Goal: Task Accomplishment & Management: Complete application form

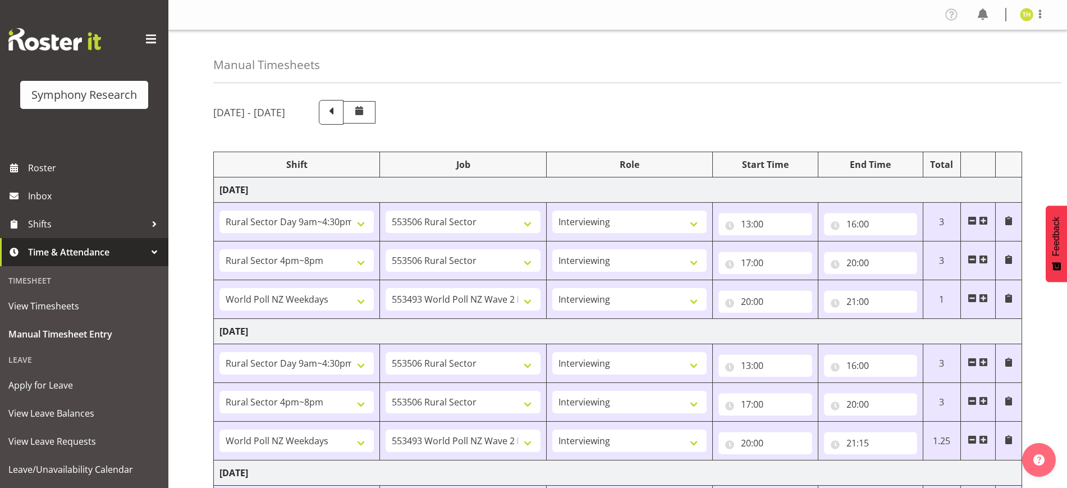
select select "81561"
select select "10587"
select select "47"
select select "81298"
select select "10587"
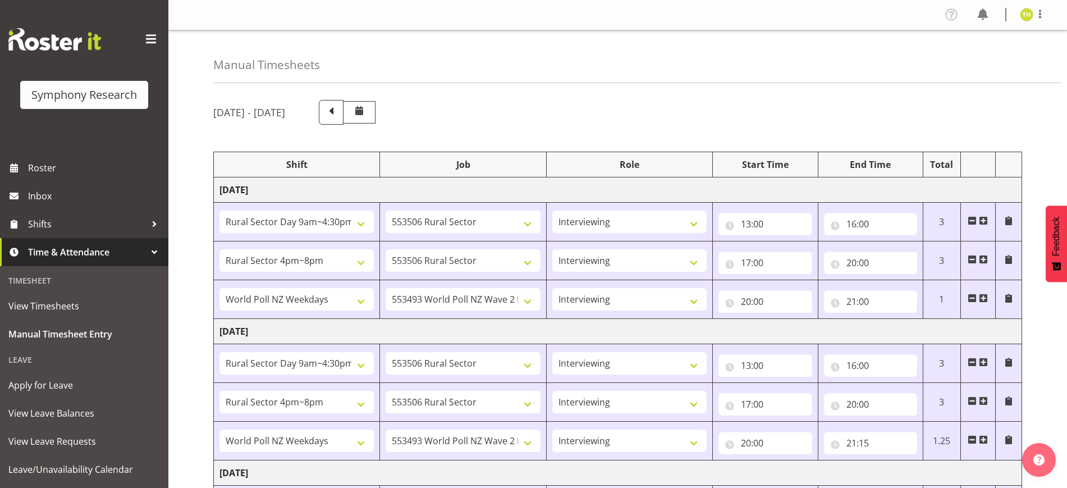
select select "47"
select select "41604"
select select "10527"
select select "47"
select select "81561"
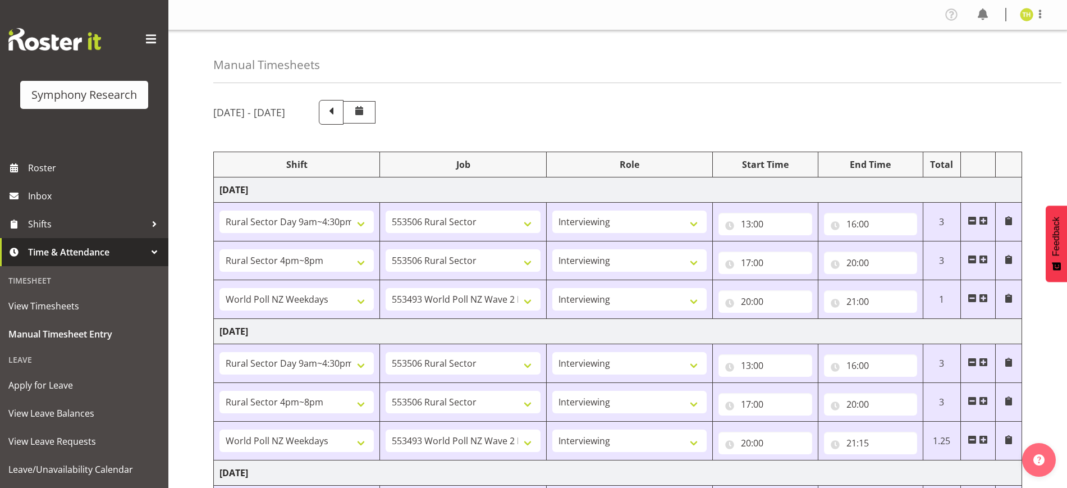
select select "10587"
select select "47"
select select "81298"
select select "10587"
select select "47"
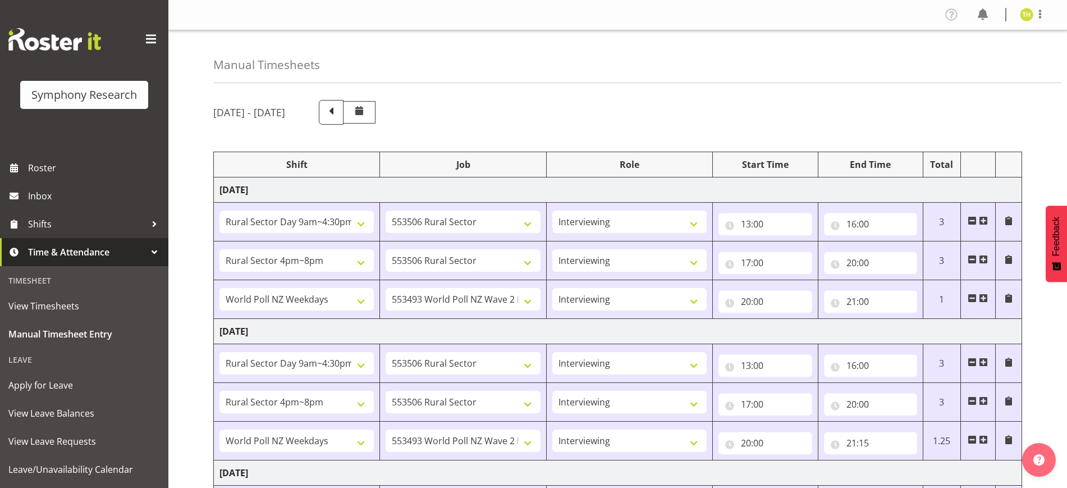
select select "41604"
select select "10527"
select select "47"
select select "81561"
select select "10587"
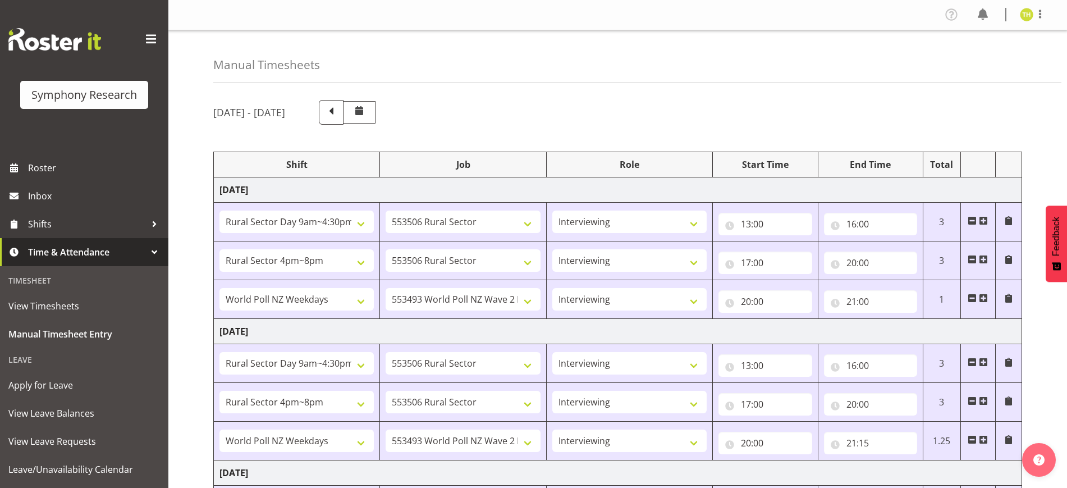
select select "47"
select select "103"
select select "10499"
select select "81298"
select select "10587"
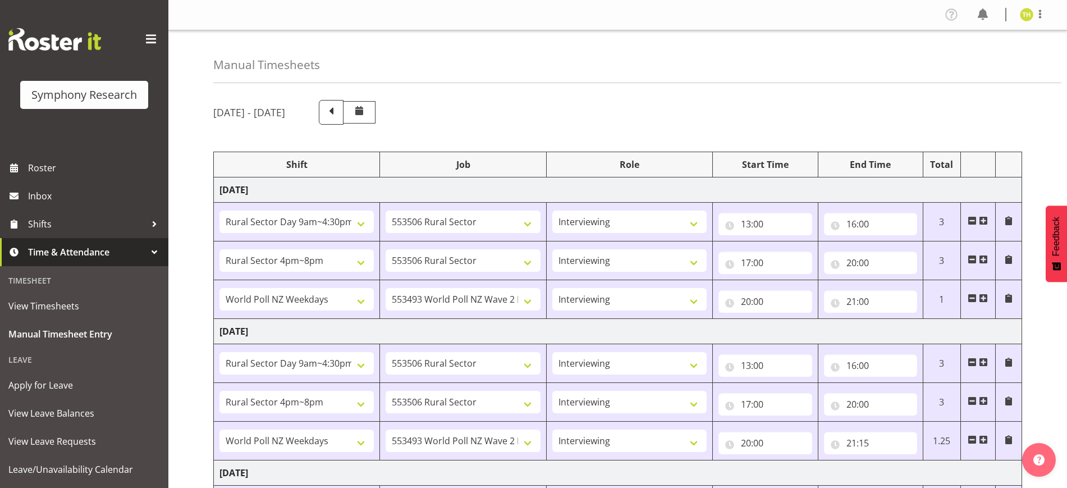
select select "47"
select select "56692"
select select "10499"
select select "47"
select select "81561"
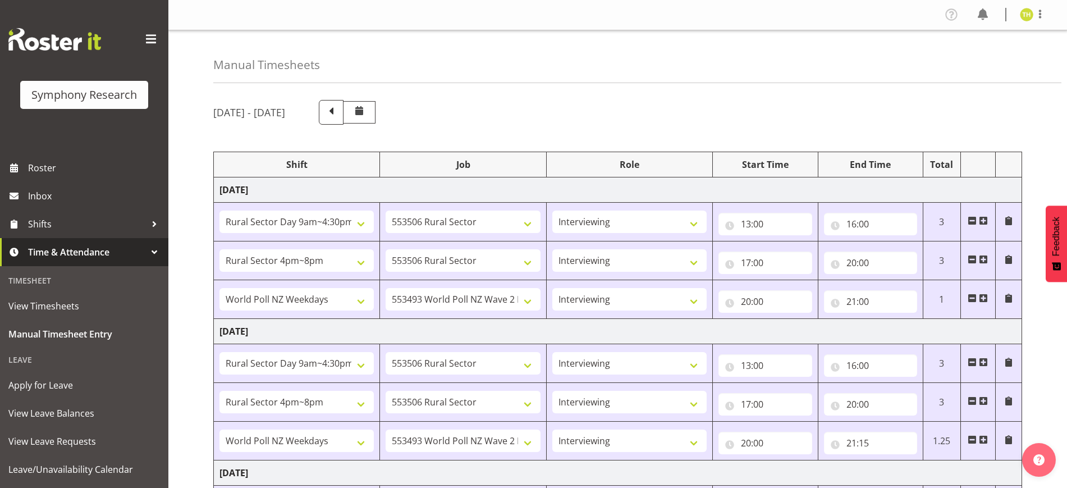
select select "10587"
select select "47"
select select "81298"
select select "10587"
select select "47"
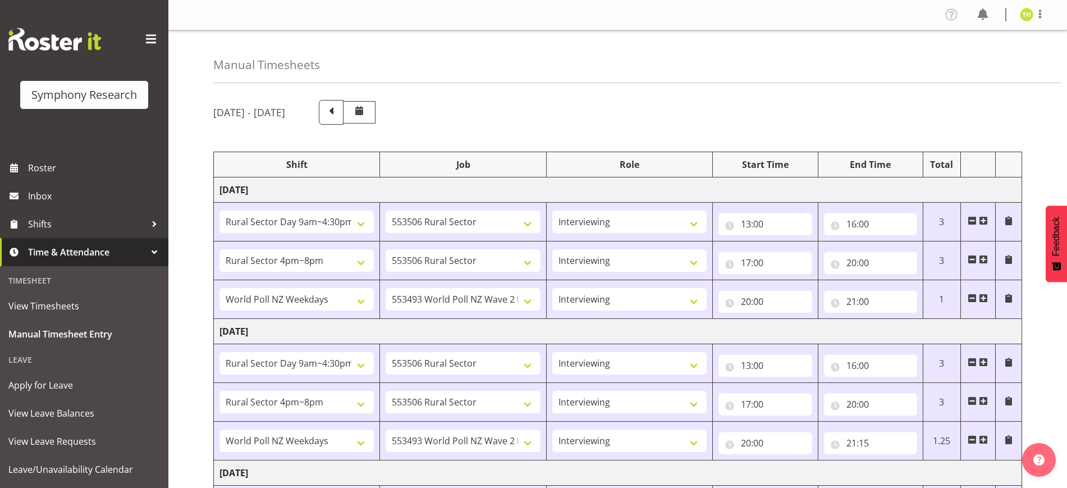
select select "56692"
select select "10499"
select select "47"
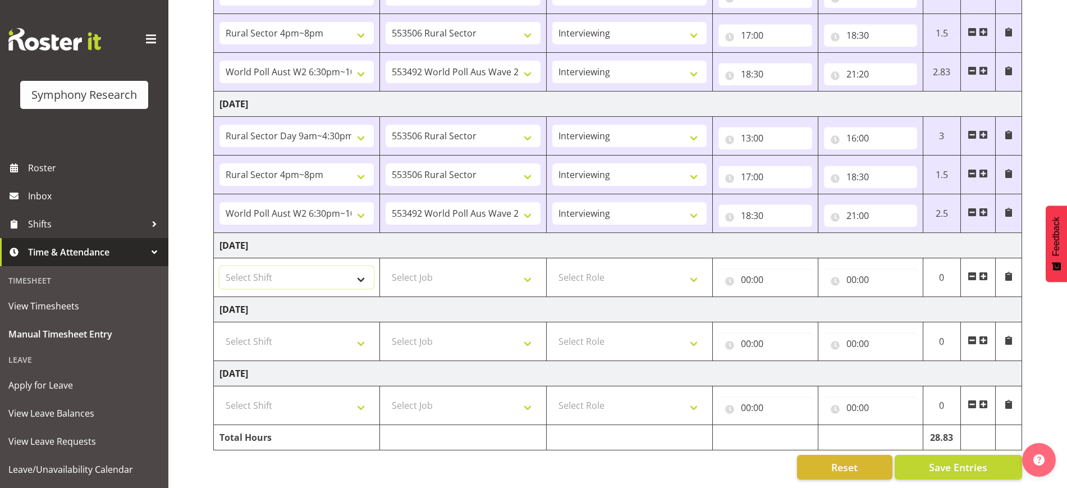
click at [355, 266] on select "Select Shift !!Weekend Residential (Roster IT Shift Label) *Business 9/10am ~ 4…" at bounding box center [296, 277] width 154 height 22
select select "81561"
click at [219, 266] on select "Select Shift !!Weekend Residential (Roster IT Shift Label) *Business 9/10am ~ 4…" at bounding box center [296, 277] width 154 height 22
click at [433, 266] on select "Select Job 550060 IF Admin 553492 World Poll Aus Wave 2 Main 2025 553493 World …" at bounding box center [463, 277] width 154 height 22
select select "10499"
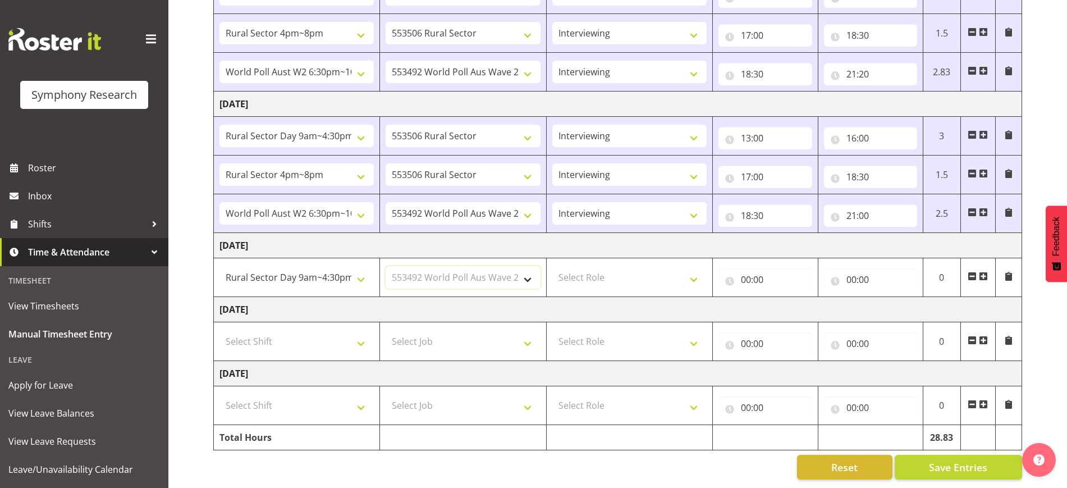
click at [386, 266] on select "Select Job 550060 IF Admin 553492 World Poll Aus Wave 2 Main 2025 553493 World …" at bounding box center [463, 277] width 154 height 22
click at [320, 279] on td "!!Weekend Residential (Roster IT Shift Label) *Business 9/10am ~ 4:30pm *Busine…" at bounding box center [297, 277] width 166 height 39
click at [322, 272] on select "!!Weekend Residential (Roster IT Shift Label) *Business 9/10am ~ 4:30pm *Busine…" at bounding box center [296, 277] width 154 height 22
click at [332, 268] on select "!!Weekend Residential (Roster IT Shift Label) *Business 9/10am ~ 4:30pm *Busine…" at bounding box center [296, 277] width 154 height 22
select select "56692"
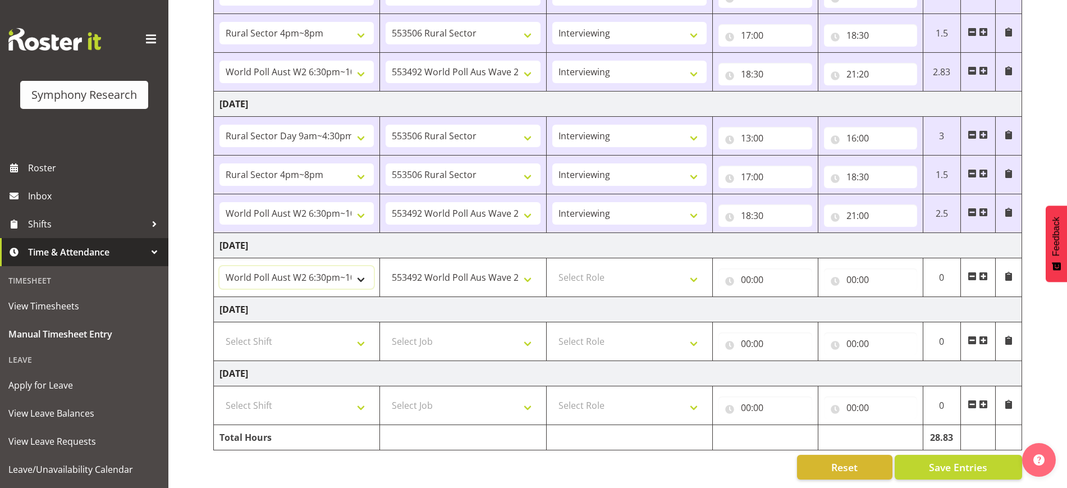
click at [219, 266] on select "!!Weekend Residential (Roster IT Shift Label) *Business 9/10am ~ 4:30pm *Busine…" at bounding box center [296, 277] width 154 height 22
click at [603, 266] on select "Select Role Briefing Interviewing" at bounding box center [629, 277] width 154 height 22
select select "47"
click at [552, 266] on select "Select Role Briefing Interviewing" at bounding box center [629, 277] width 154 height 22
click at [751, 269] on input "00:00" at bounding box center [764, 279] width 93 height 22
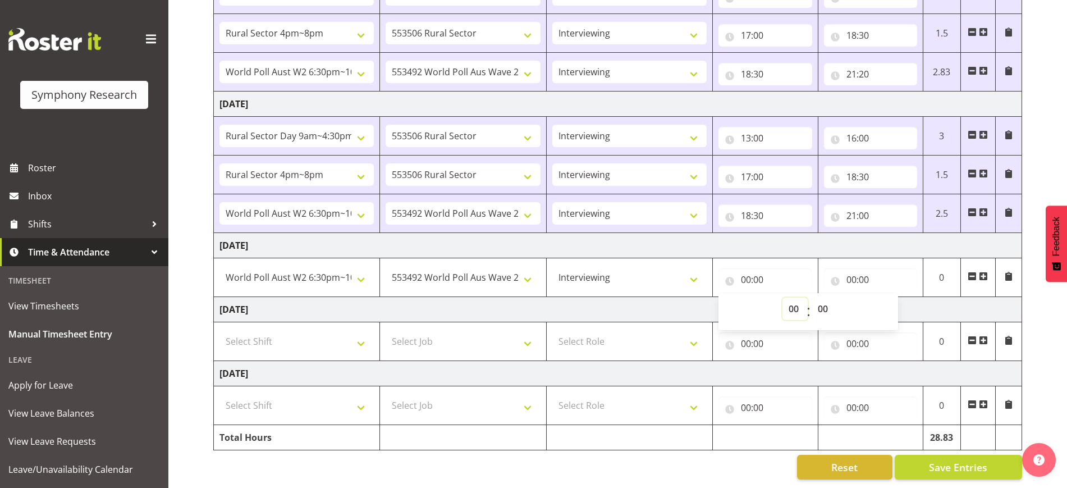
click at [797, 299] on select "00 01 02 03 04 05 06 07 08 09 10 11 12 13 14 15 16 17 18 19 20 21 22 23" at bounding box center [794, 308] width 25 height 22
select select "13"
click at [782, 297] on select "00 01 02 03 04 05 06 07 08 09 10 11 12 13 14 15 16 17 18 19 20 21 22 23" at bounding box center [794, 308] width 25 height 22
type input "13:00"
click at [843, 275] on input "00:00" at bounding box center [870, 279] width 93 height 22
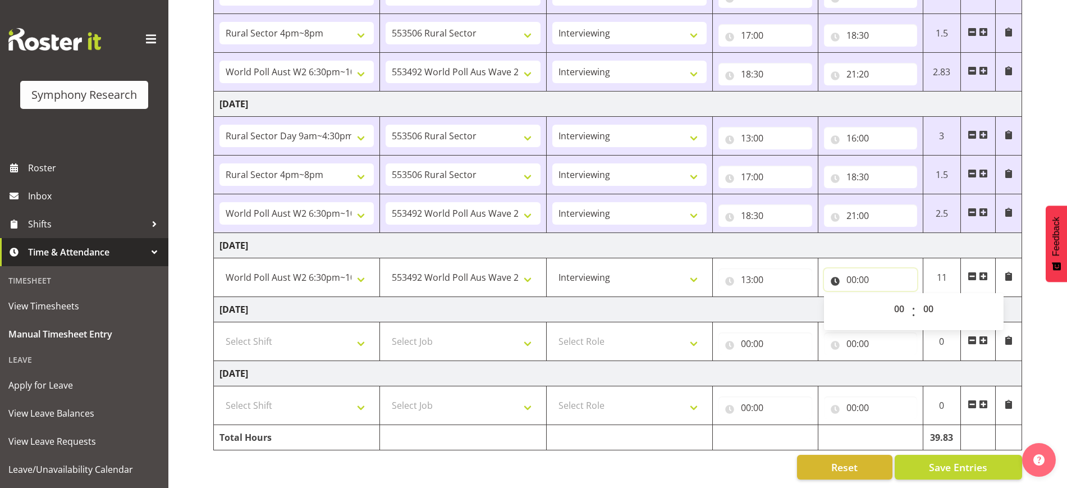
click at [849, 268] on input "00:00" at bounding box center [870, 279] width 93 height 22
click at [900, 304] on select "00 01 02 03 04 05 06 07 08 09 10 11 12 13 14 15 16 17 18 19 20 21 22 23" at bounding box center [900, 308] width 25 height 22
select select "16"
click at [888, 297] on select "00 01 02 03 04 05 06 07 08 09 10 11 12 13 14 15 16 17 18 19 20 21 22 23" at bounding box center [900, 308] width 25 height 22
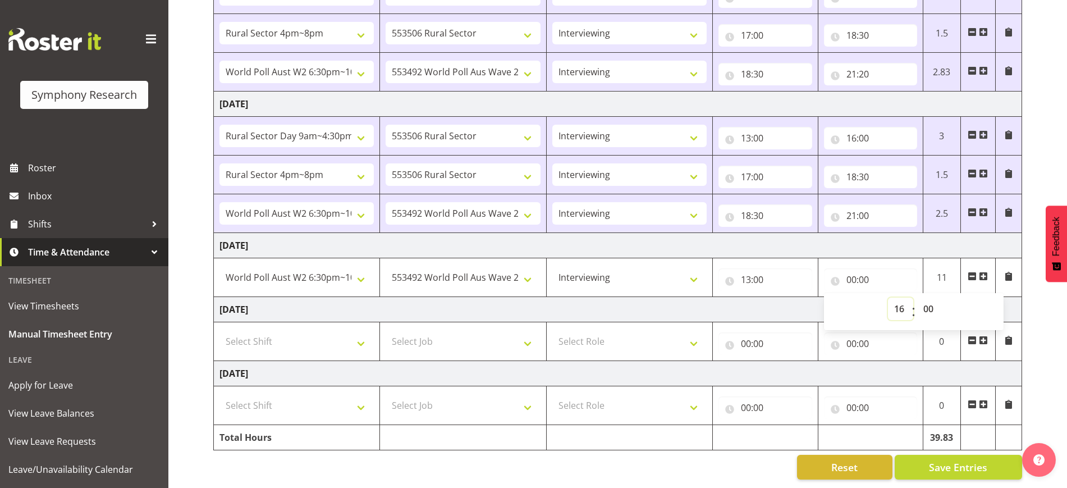
type input "16:00"
click at [870, 239] on td "[DATE]" at bounding box center [618, 245] width 808 height 25
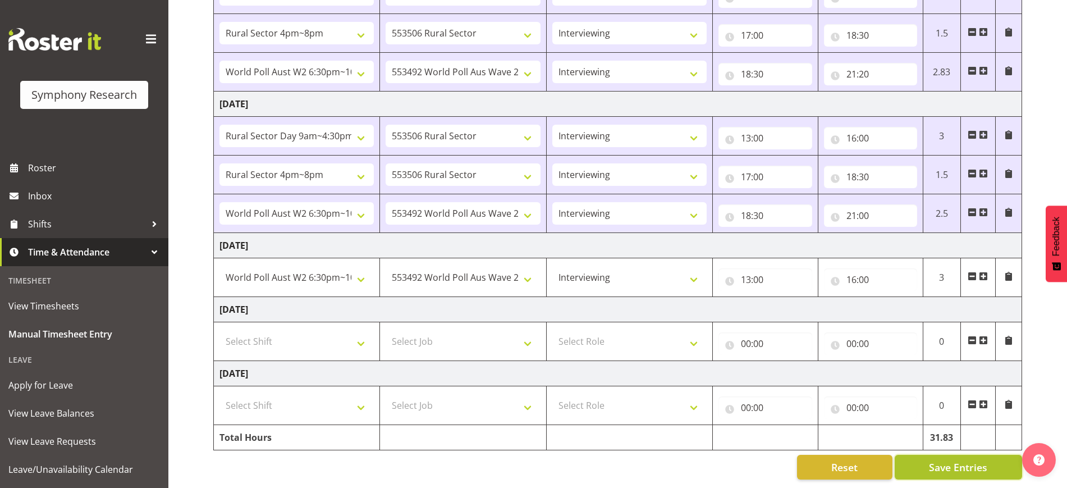
click at [932, 461] on span "Save Entries" at bounding box center [958, 467] width 58 height 15
